Goal: Task Accomplishment & Management: Complete application form

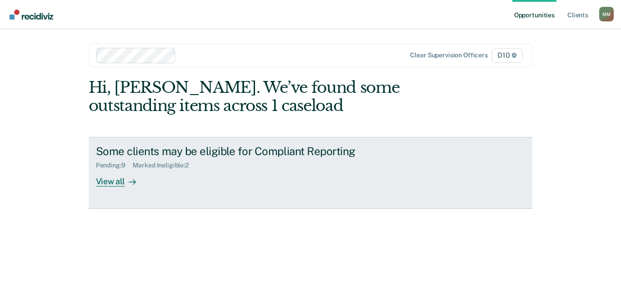
click at [145, 187] on div "View all" at bounding box center [121, 178] width 51 height 18
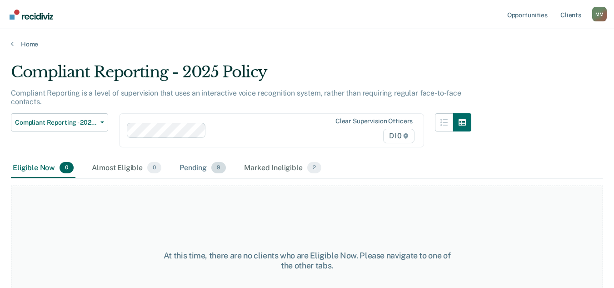
click at [208, 178] on div "Pending 9" at bounding box center [203, 168] width 50 height 20
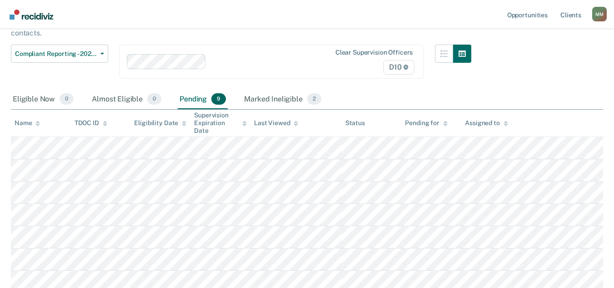
scroll to position [182, 0]
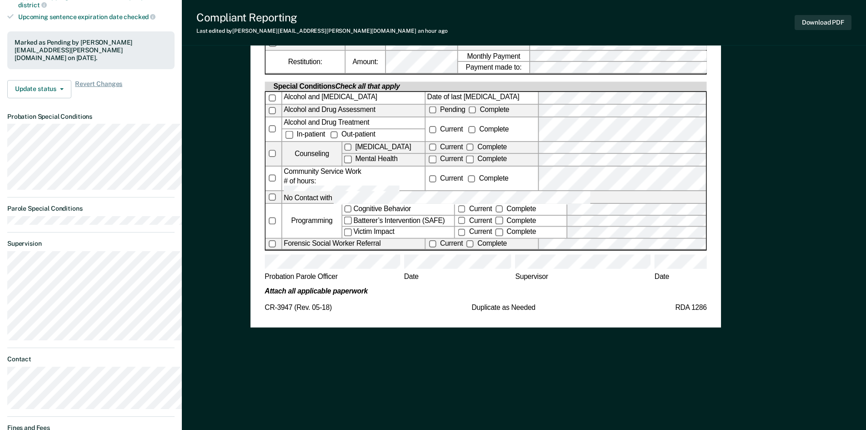
scroll to position [364, 0]
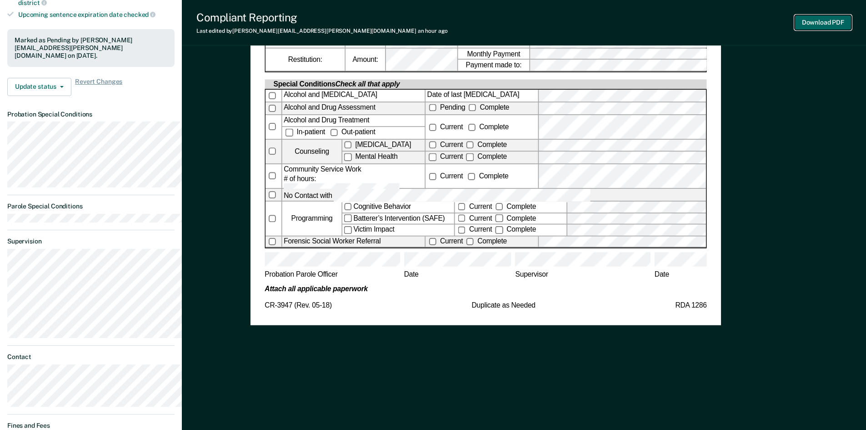
click at [621, 21] on button "Download PDF" at bounding box center [823, 22] width 57 height 15
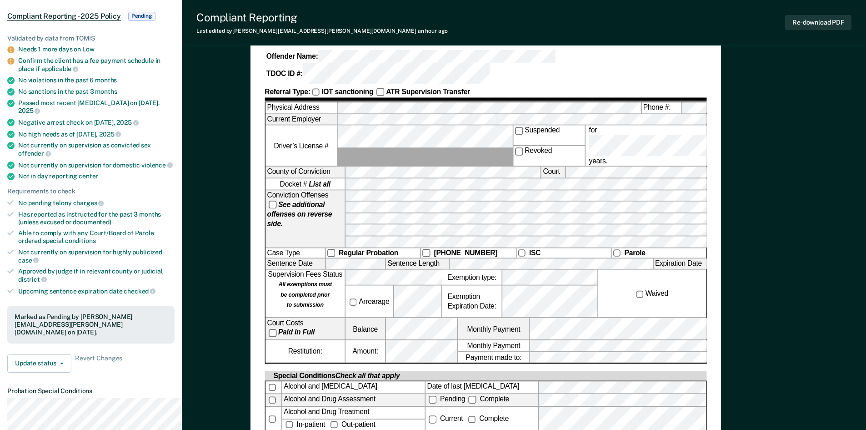
scroll to position [91, 0]
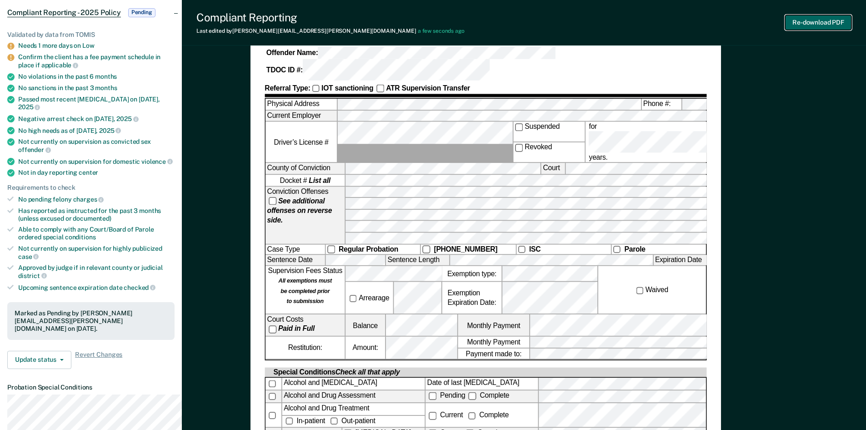
click at [621, 21] on button "Re-download PDF" at bounding box center [818, 22] width 66 height 15
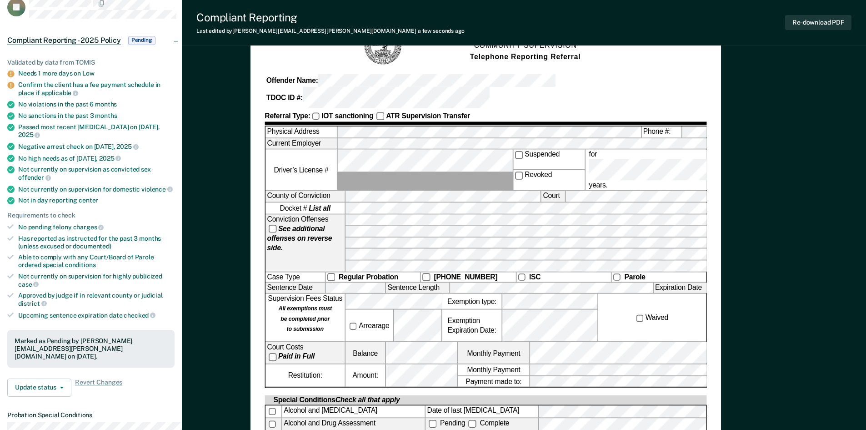
scroll to position [0, 0]
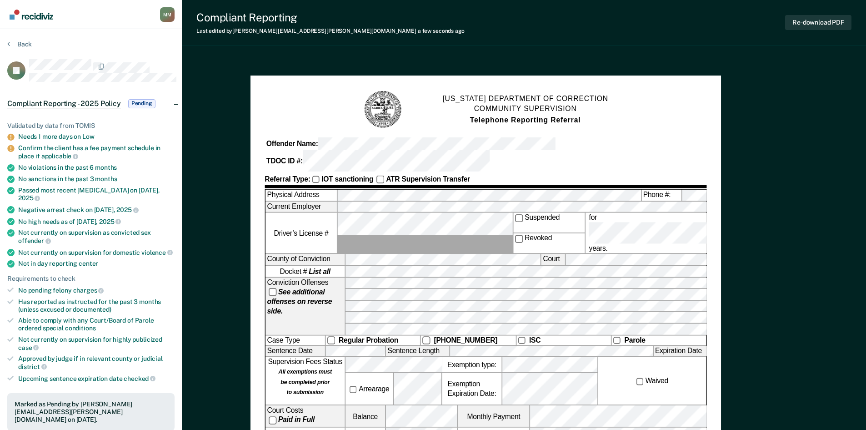
click at [25, 20] on img "Go to Recidiviz Home" at bounding box center [32, 15] width 44 height 10
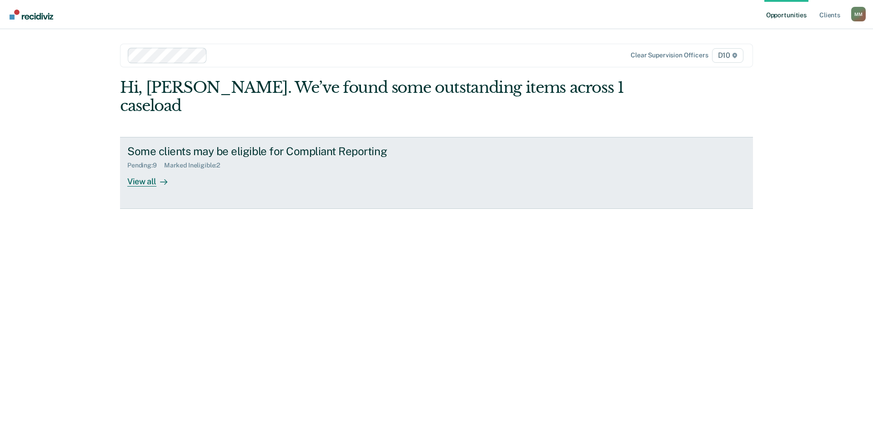
click at [219, 186] on div "Some clients may be eligible for Compliant Reporting Pending : 9 Marked Ineligi…" at bounding box center [297, 166] width 341 height 42
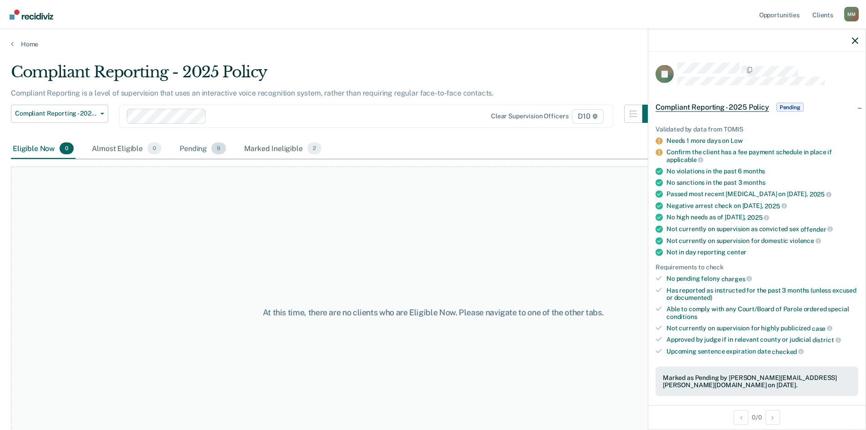
click at [212, 159] on div "Pending 9" at bounding box center [203, 149] width 50 height 20
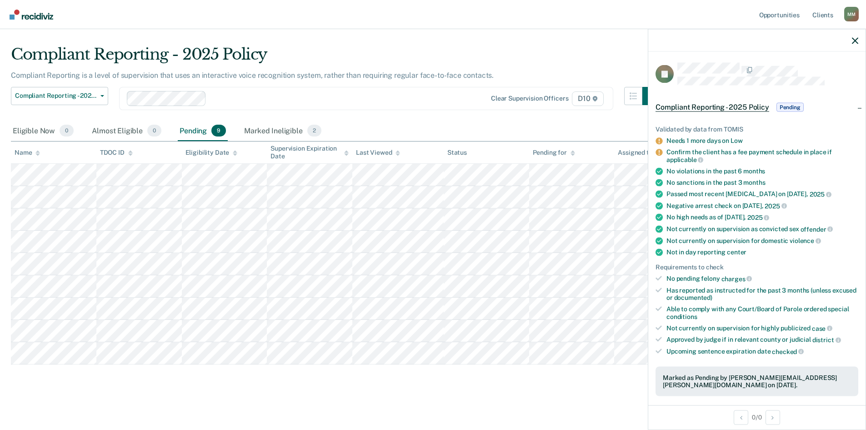
scroll to position [45, 0]
click at [621, 44] on icon "button" at bounding box center [855, 40] width 6 height 6
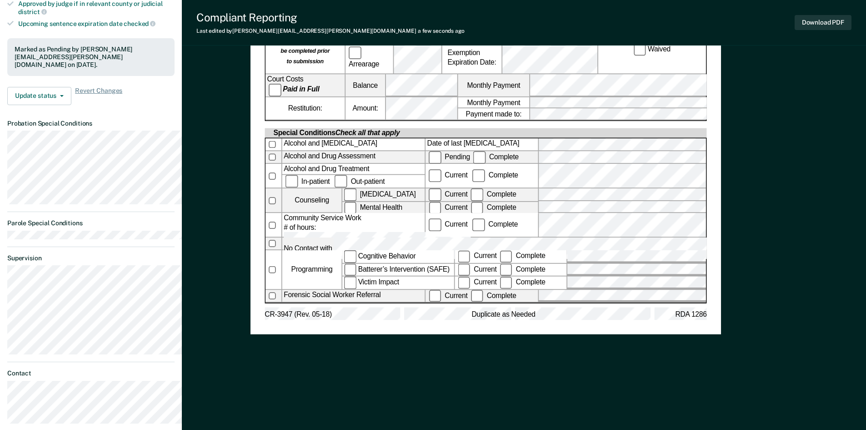
scroll to position [559, 0]
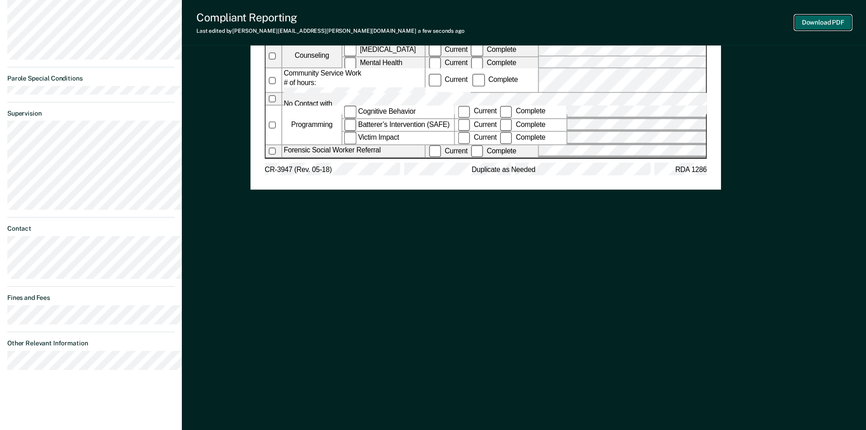
click at [621, 22] on button "Download PDF" at bounding box center [823, 22] width 57 height 15
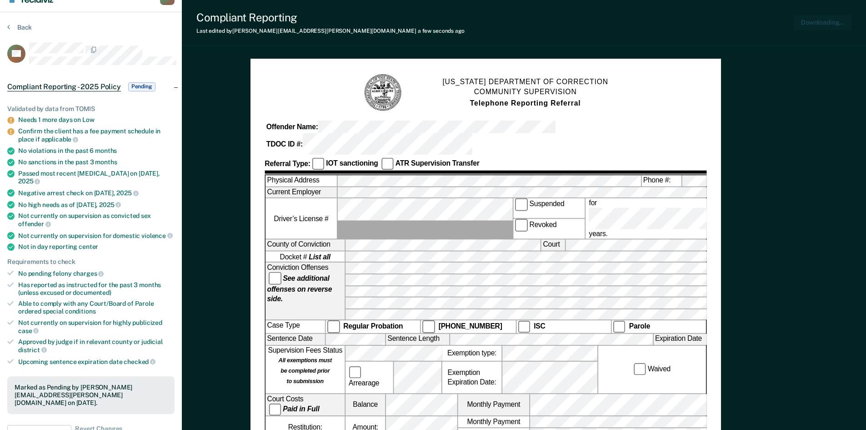
scroll to position [0, 0]
